Goal: Navigation & Orientation: Understand site structure

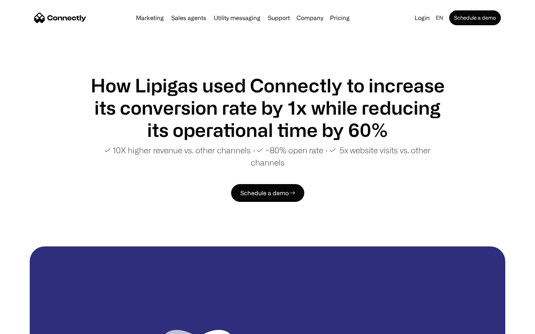
scroll to position [1428, 0]
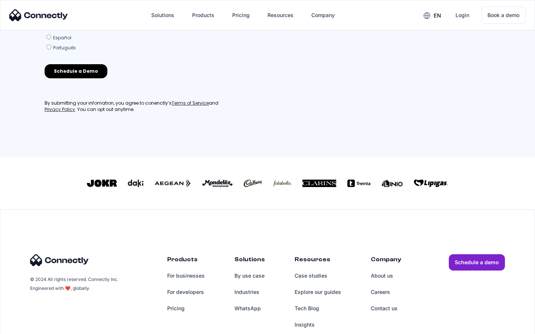
scroll to position [326, 0]
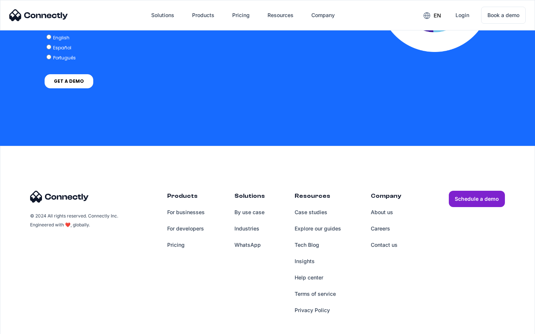
scroll to position [1631, 0]
